Goal: Task Accomplishment & Management: Manage account settings

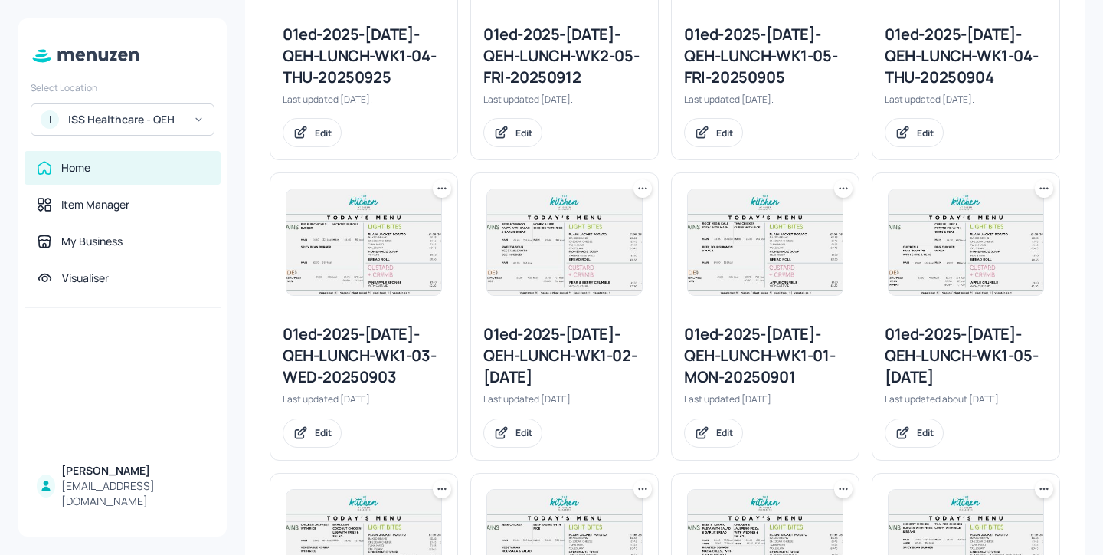
scroll to position [406, 0]
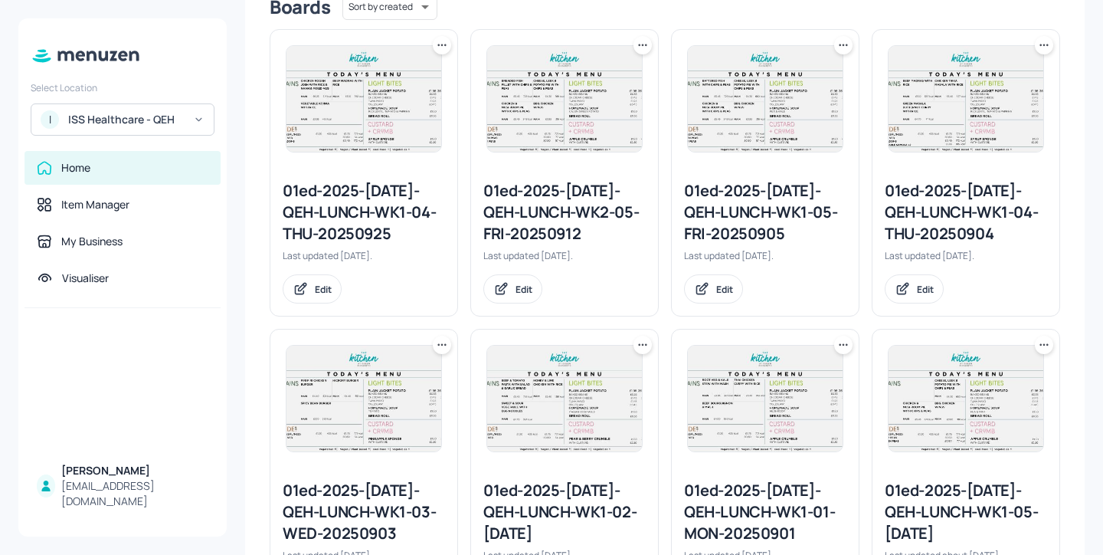
click at [594, 201] on div "01ed-2025-[DATE]-QEH-LUNCH-WK2-05-FRI-20250912" at bounding box center [564, 212] width 162 height 64
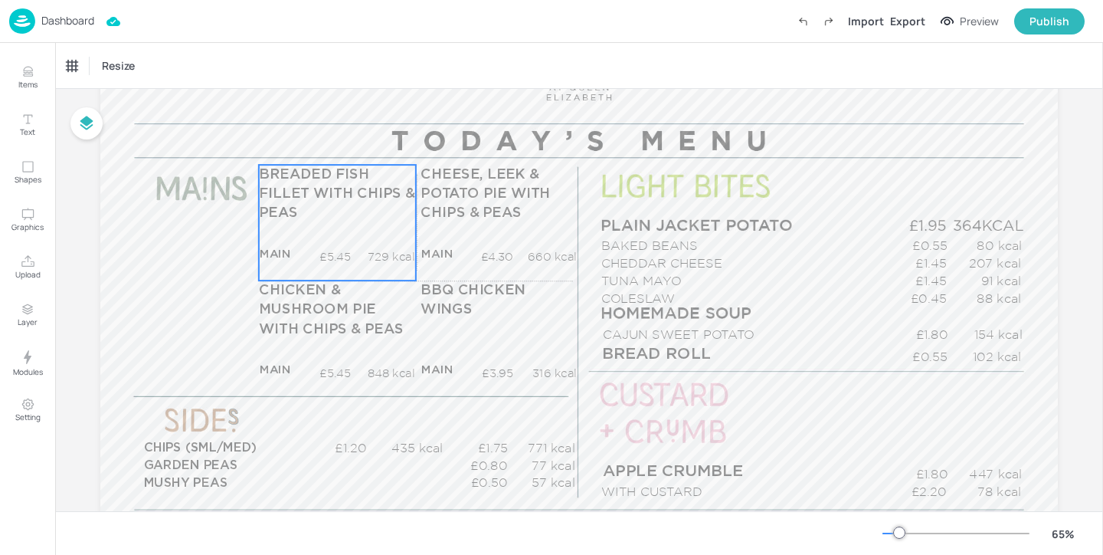
scroll to position [149, 0]
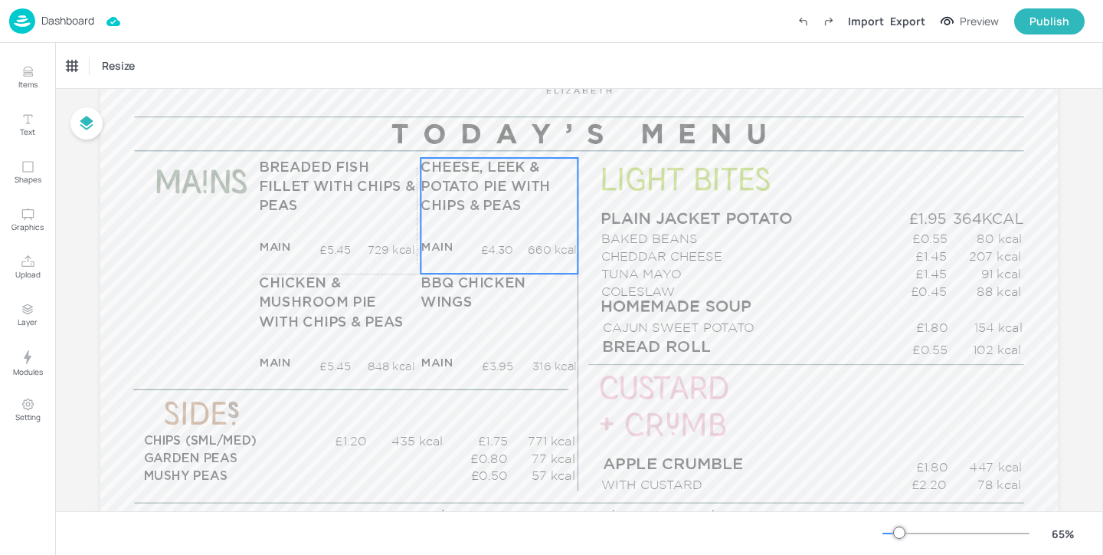
click at [519, 216] on p "CHEESE, LEEK & POTATO PIE WITH CHIPS & PEAS" at bounding box center [499, 187] width 156 height 59
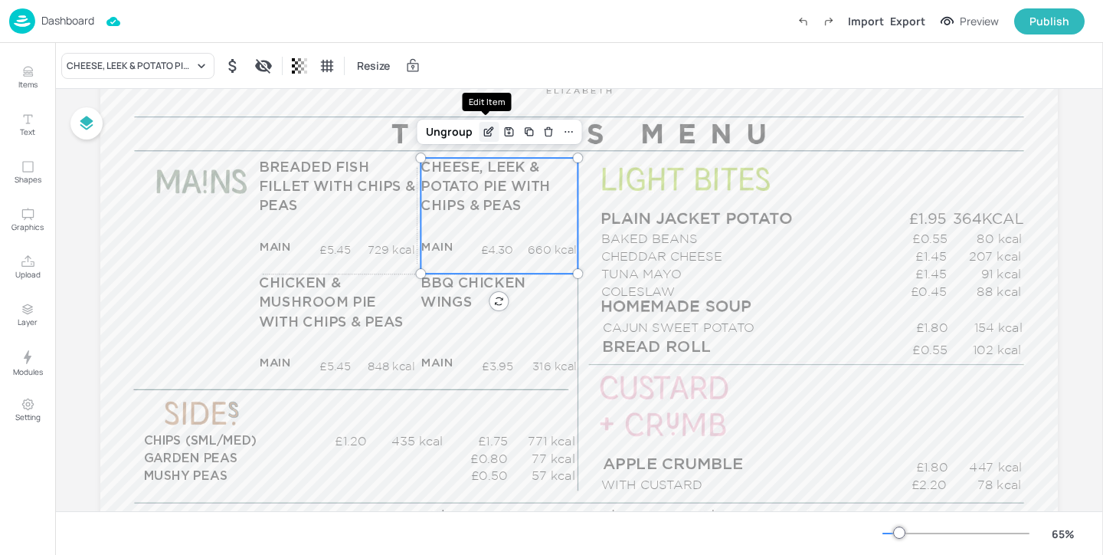
click at [485, 131] on icon "Edit Item" at bounding box center [488, 132] width 7 height 7
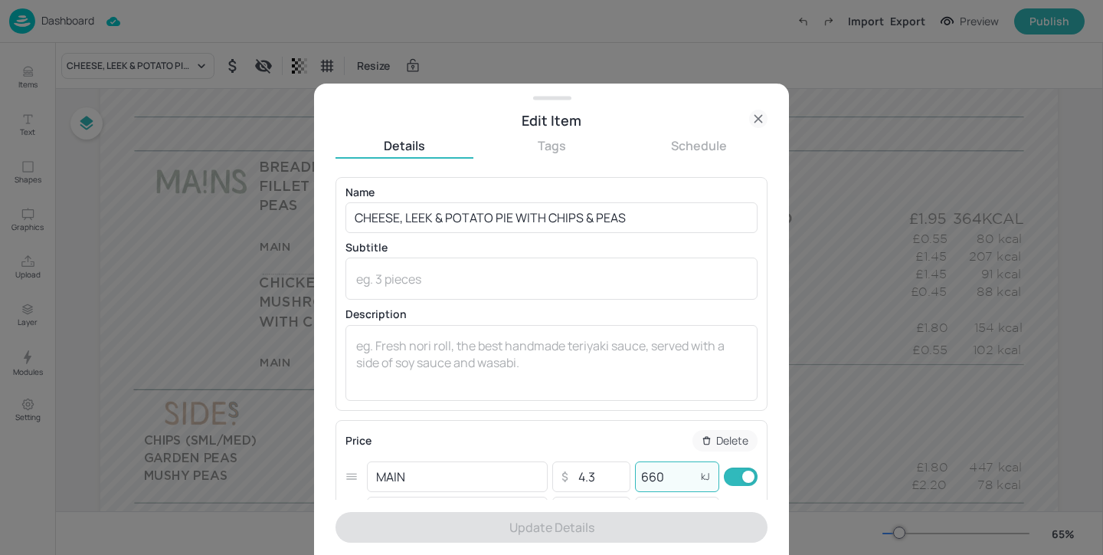
click at [639, 477] on input "660" at bounding box center [665, 476] width 61 height 31
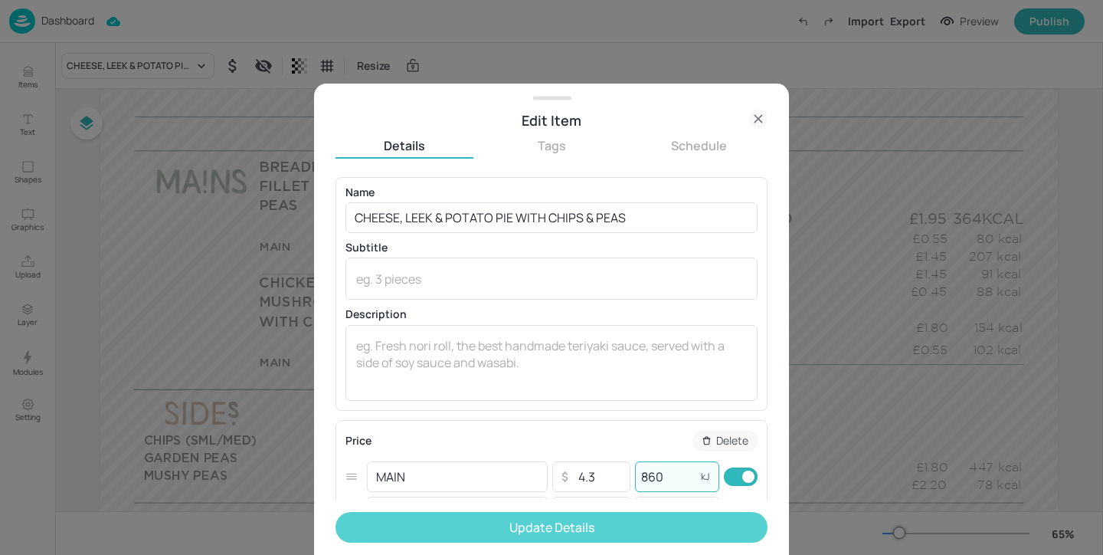
type input "860"
click at [588, 529] on button "Update Details" at bounding box center [552, 527] width 432 height 31
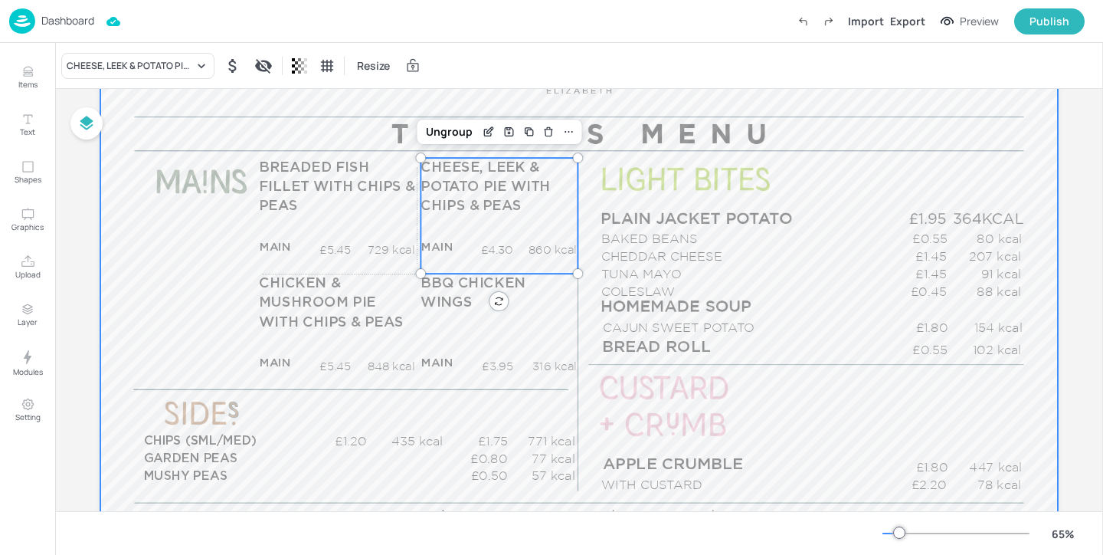
scroll to position [177, 0]
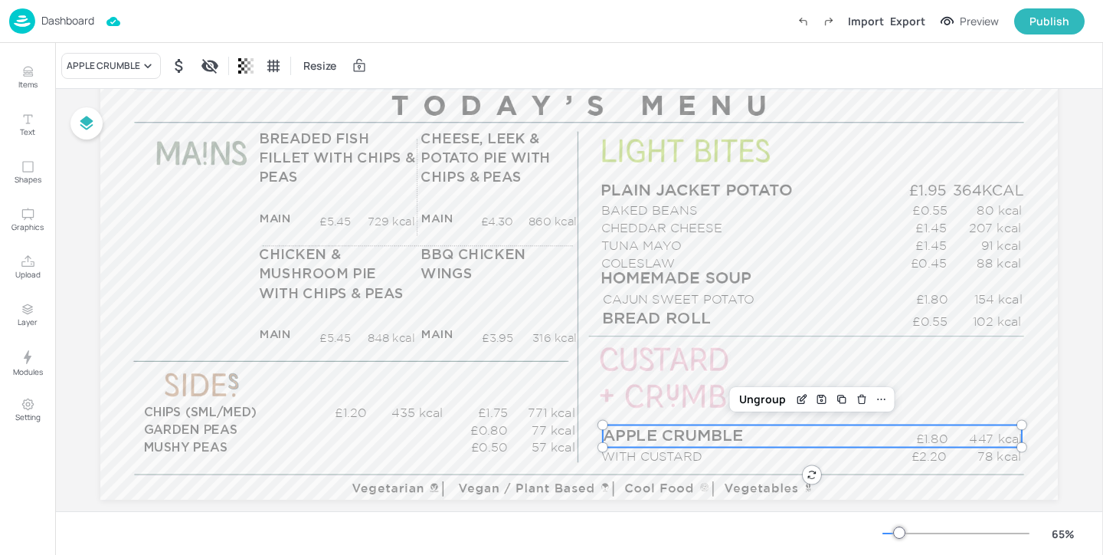
click at [722, 435] on span "APPLE CRUMBLE" at bounding box center [673, 435] width 140 height 16
click at [795, 398] on icon "Edit Item" at bounding box center [801, 399] width 13 height 12
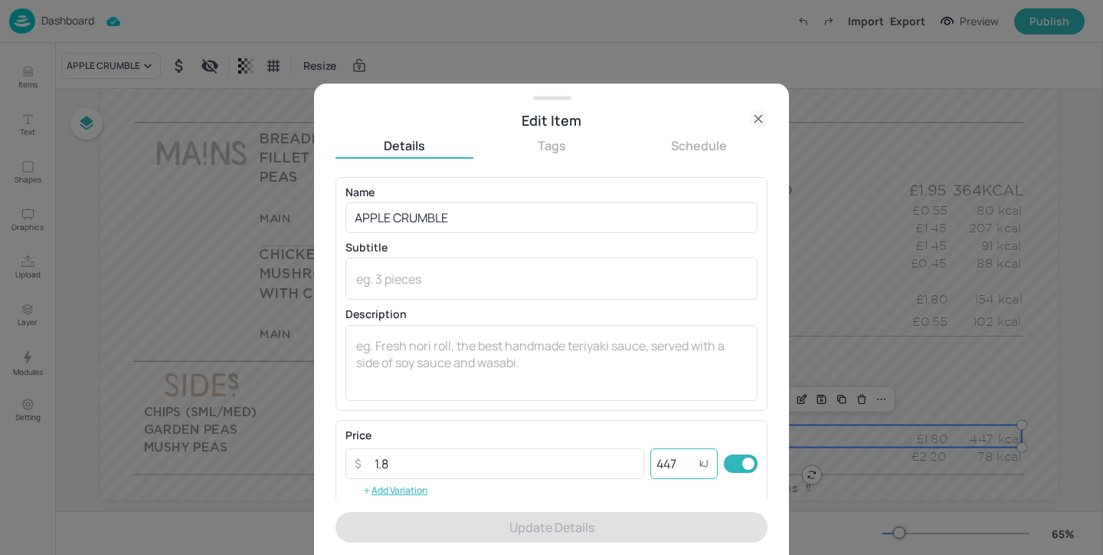
click at [686, 464] on input "447" at bounding box center [674, 463] width 49 height 31
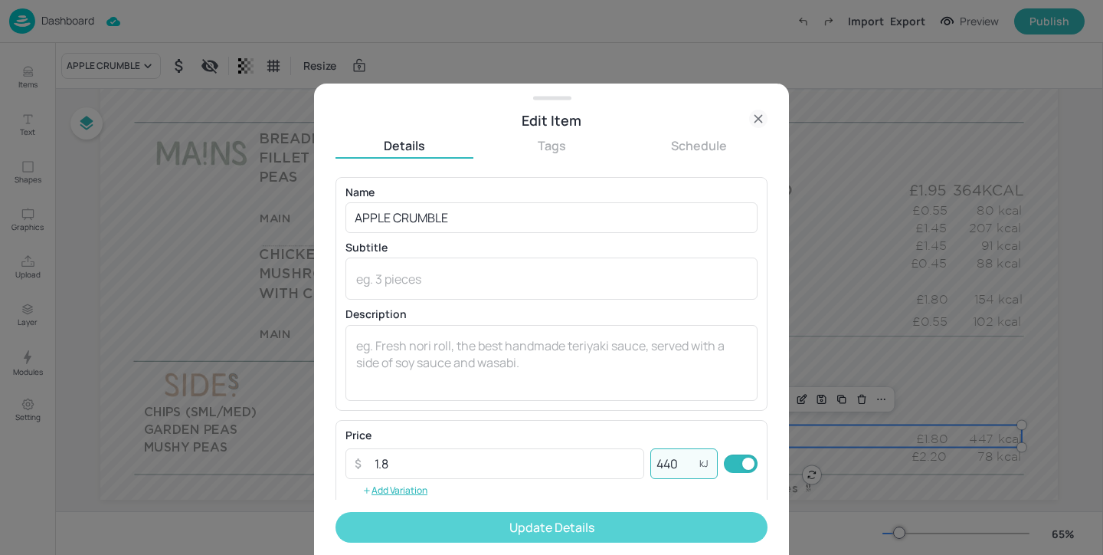
type input "440"
click at [715, 530] on button "Update Details" at bounding box center [552, 527] width 432 height 31
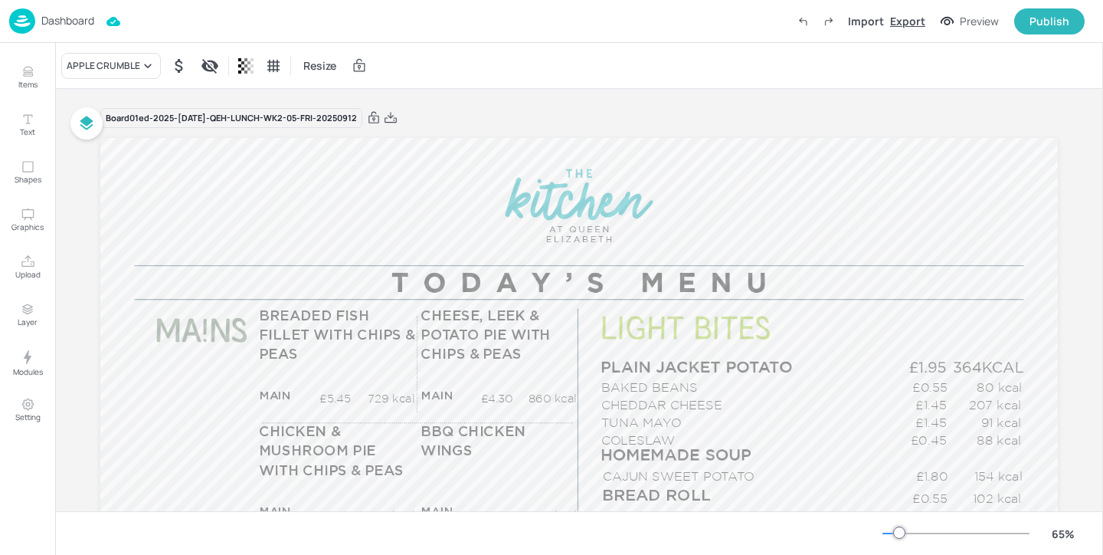
click at [911, 27] on div "Export" at bounding box center [907, 21] width 35 height 16
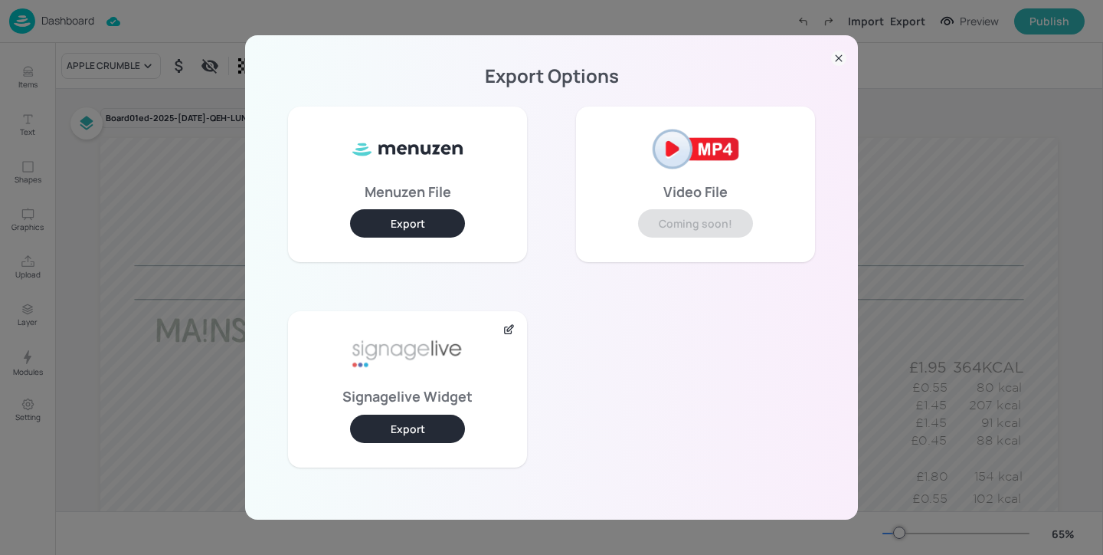
click at [423, 434] on button "Export" at bounding box center [407, 428] width 115 height 28
